Goal: Task Accomplishment & Management: Use online tool/utility

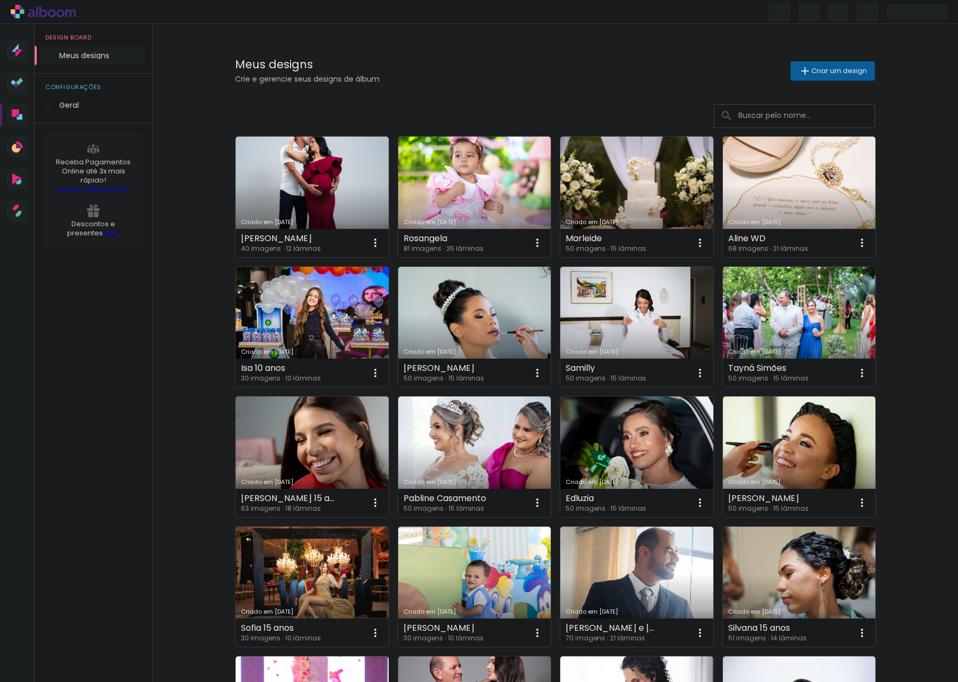
click at [195, 423] on div "Meus designs Crie e gerencie seus designs de álbum Criar um design Criado em [D…" at bounding box center [555, 591] width 806 height 1134
click at [826, 74] on span "Criar um design" at bounding box center [839, 70] width 55 height 7
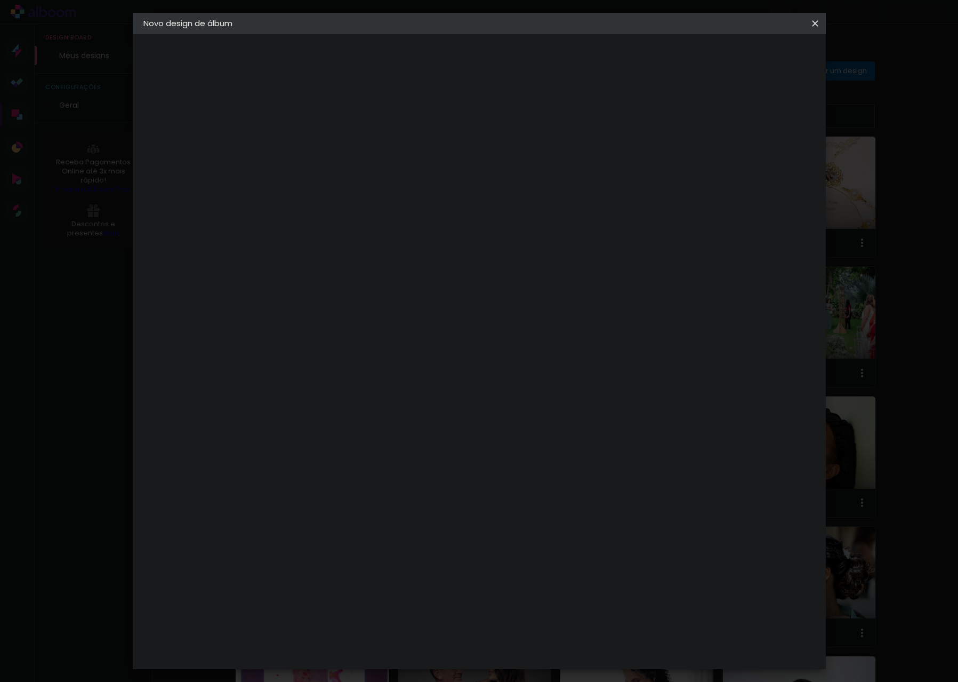
click at [318, 151] on input at bounding box center [318, 143] width 0 height 17
type input "Jade 15 anos Schi"
type paper-input "Jade 15 anos Schi"
click at [0, 0] on slot "Avançar" at bounding box center [0, 0] width 0 height 0
click at [379, 204] on input at bounding box center [345, 202] width 108 height 13
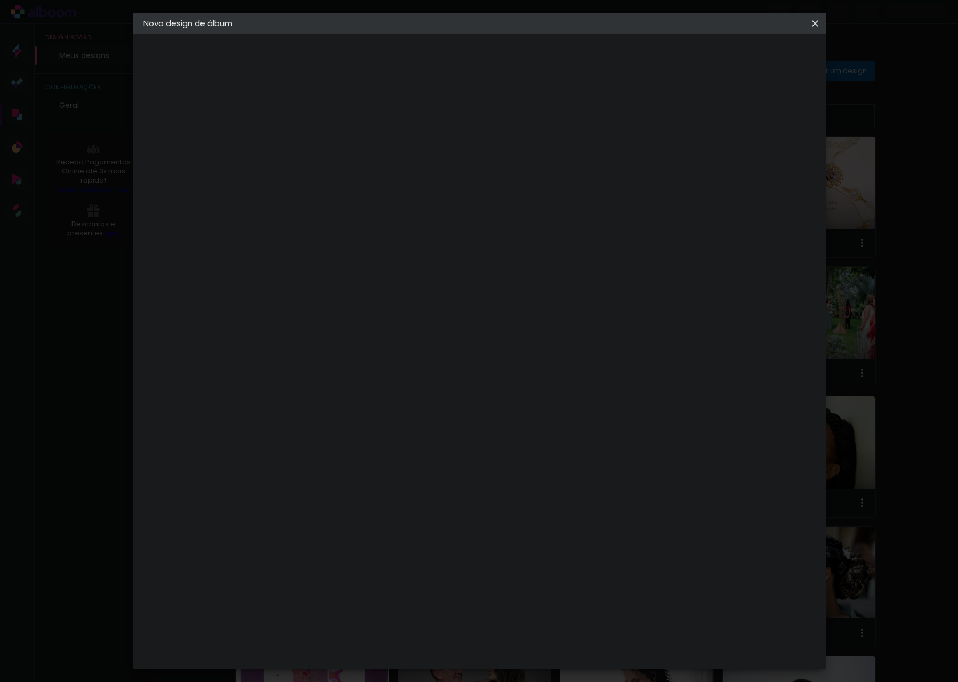
type input "conceitu"
type paper-input "conceitu"
click at [356, 241] on div "Conceitual Álbuns" at bounding box center [332, 243] width 45 height 17
click at [489, 52] on paper-button "Avançar" at bounding box center [462, 56] width 52 height 18
click at [390, 286] on span "20 × 30" at bounding box center [365, 297] width 50 height 22
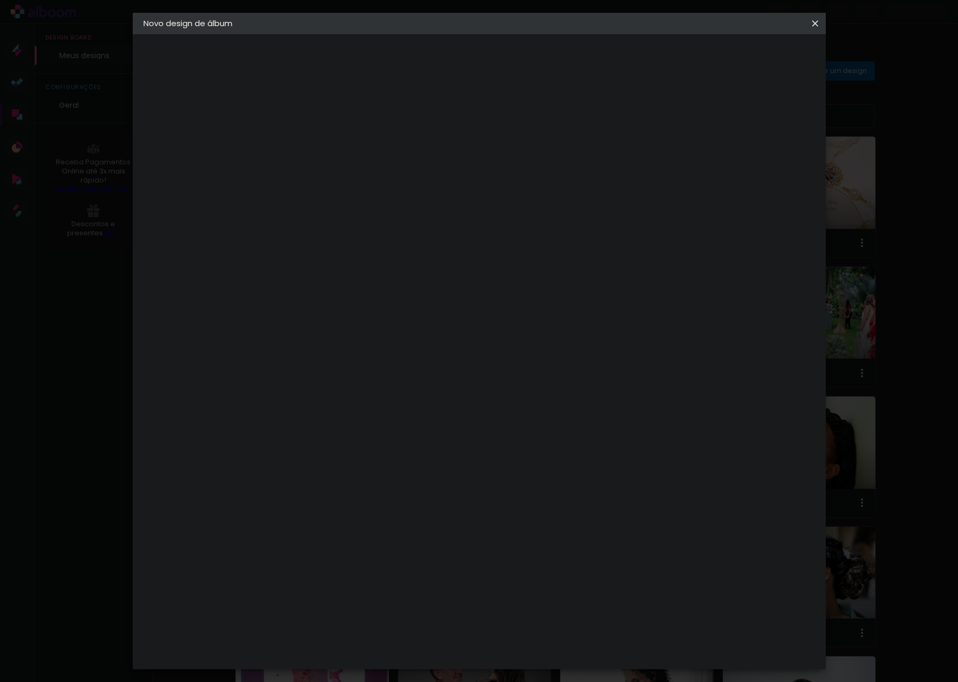
click at [0, 0] on slot "Avançar" at bounding box center [0, 0] width 0 height 0
click at [757, 55] on span "Iniciar design" at bounding box center [732, 56] width 49 height 7
